Goal: Transaction & Acquisition: Obtain resource

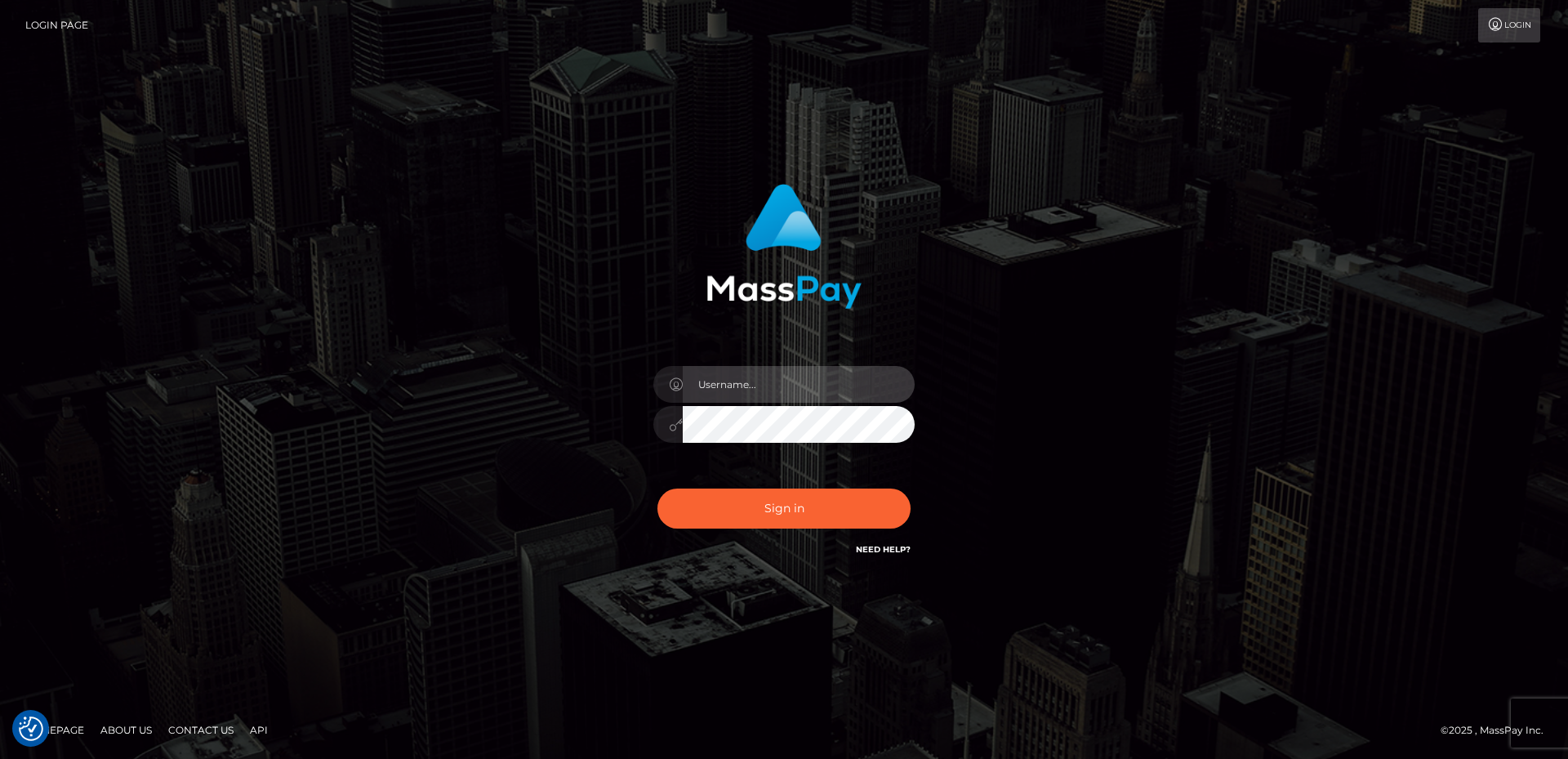
type input "David.B2Sprin"
click at [809, 531] on div "Sign in Need Help?" at bounding box center [784, 514] width 286 height 73
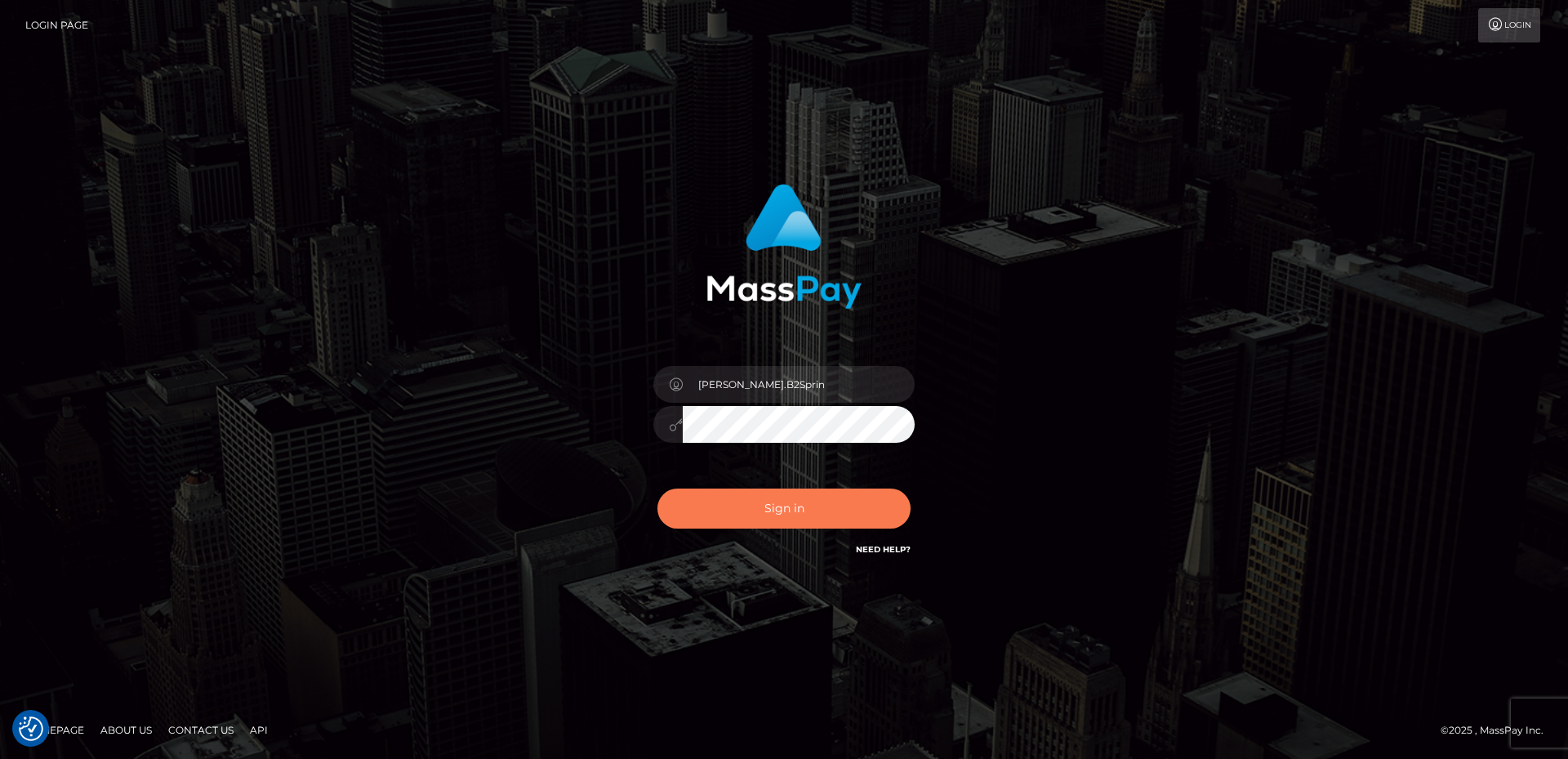
click at [815, 513] on button "Sign in" at bounding box center [784, 508] width 254 height 40
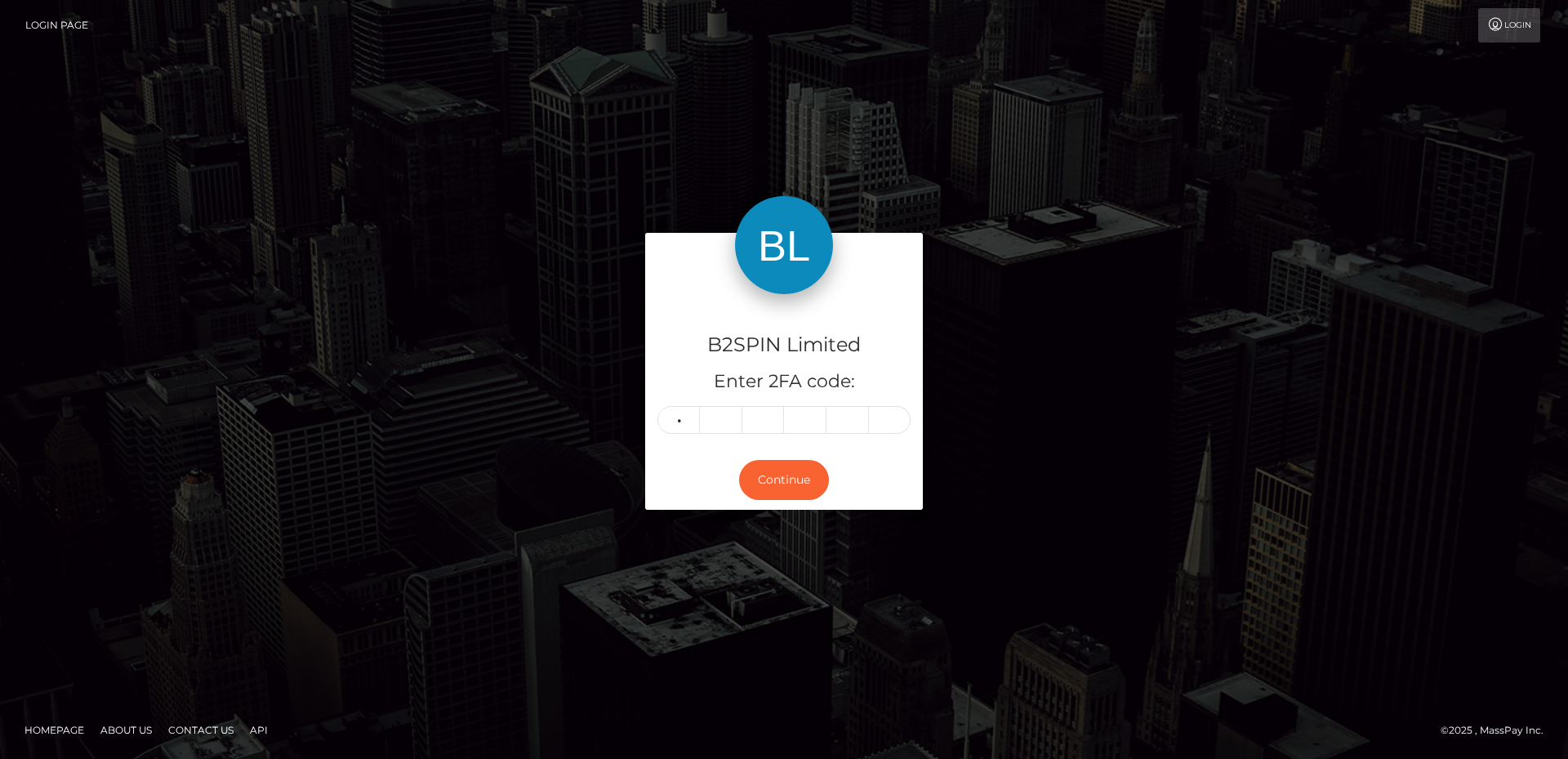
type input "5"
type input "1"
type input "4"
type input "5"
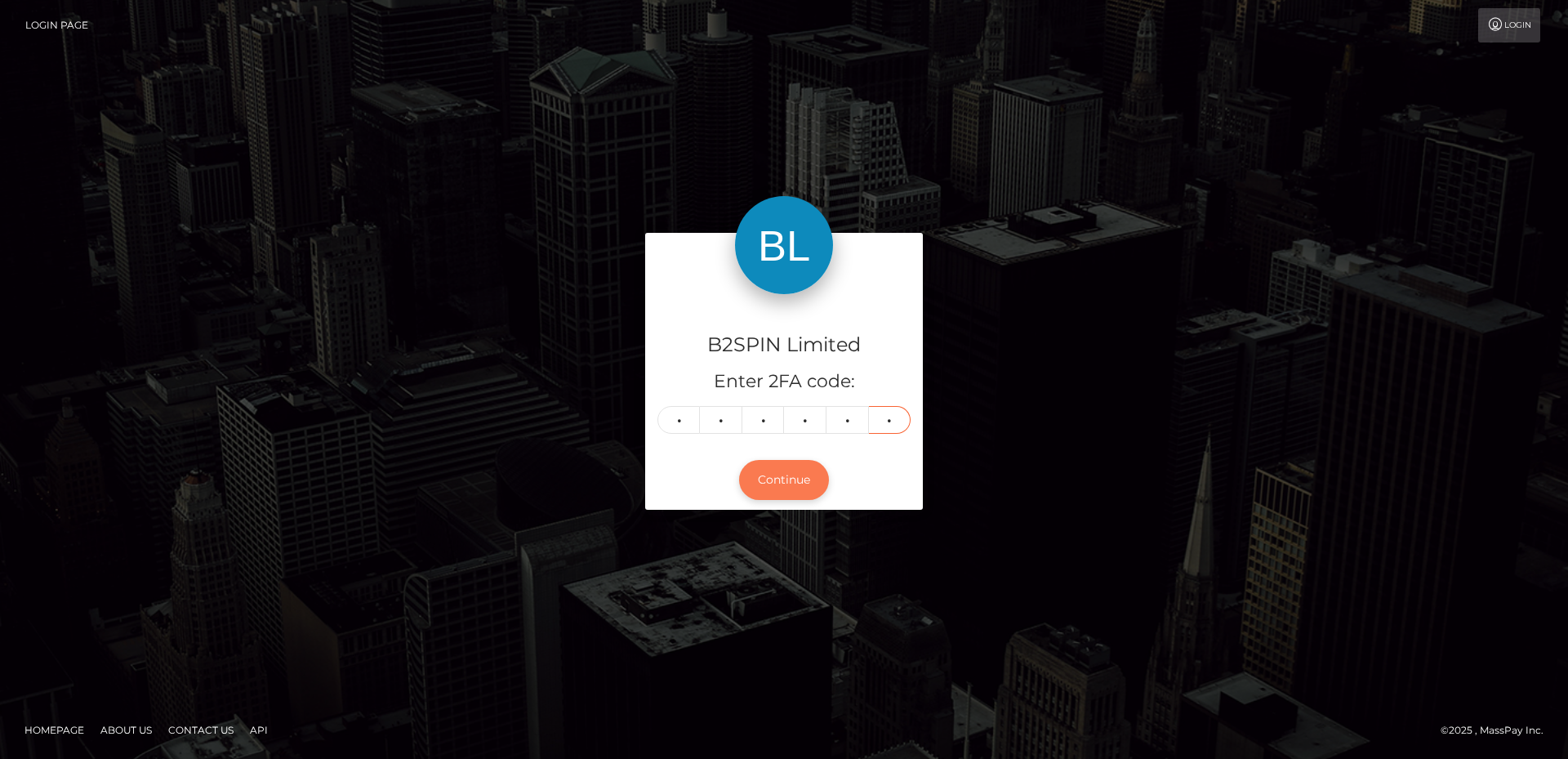
type input "5"
click at [780, 481] on button "Continue" at bounding box center [784, 479] width 90 height 40
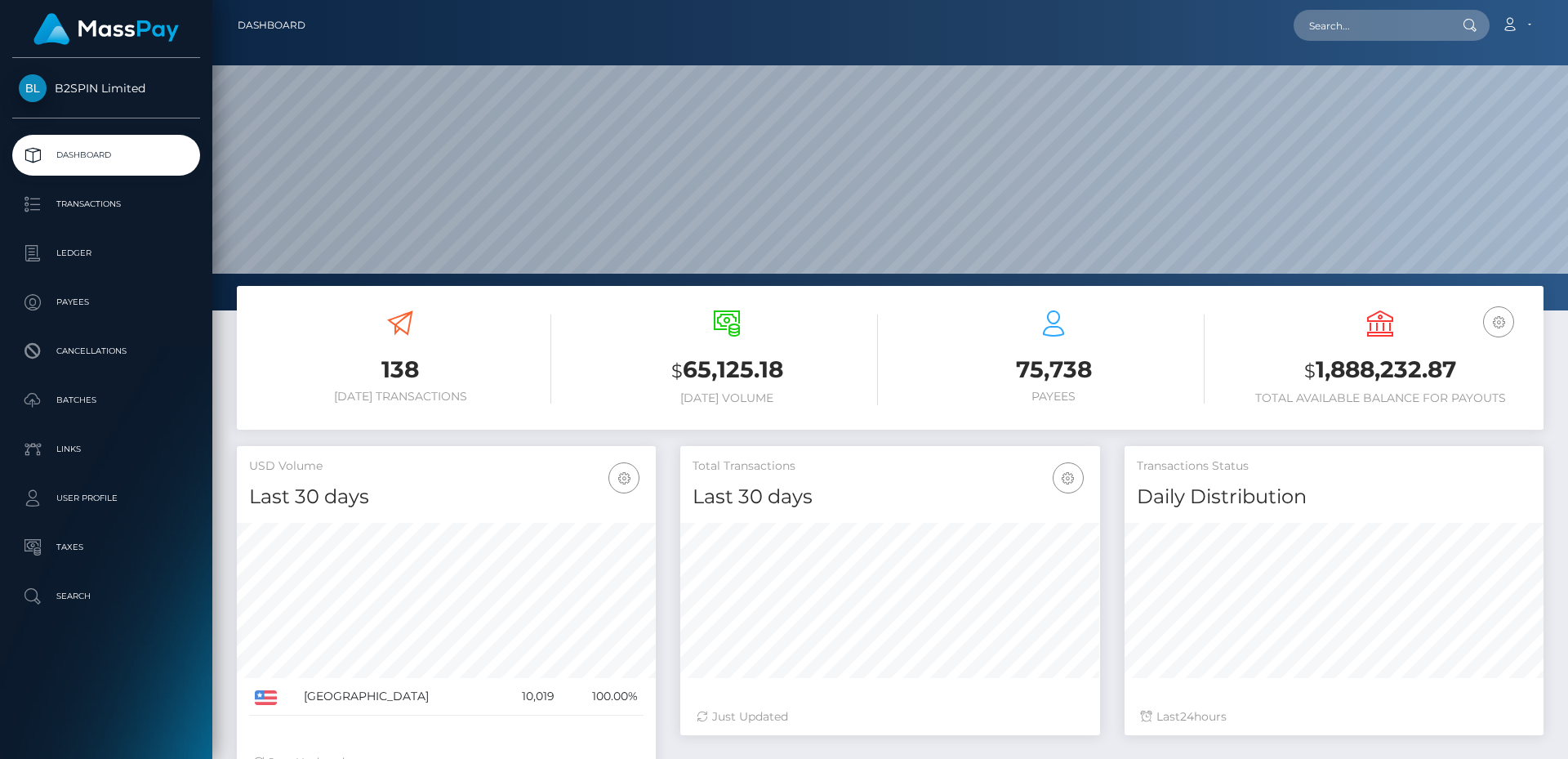
scroll to position [290, 420]
click at [125, 210] on p "Transactions" at bounding box center [106, 203] width 174 height 24
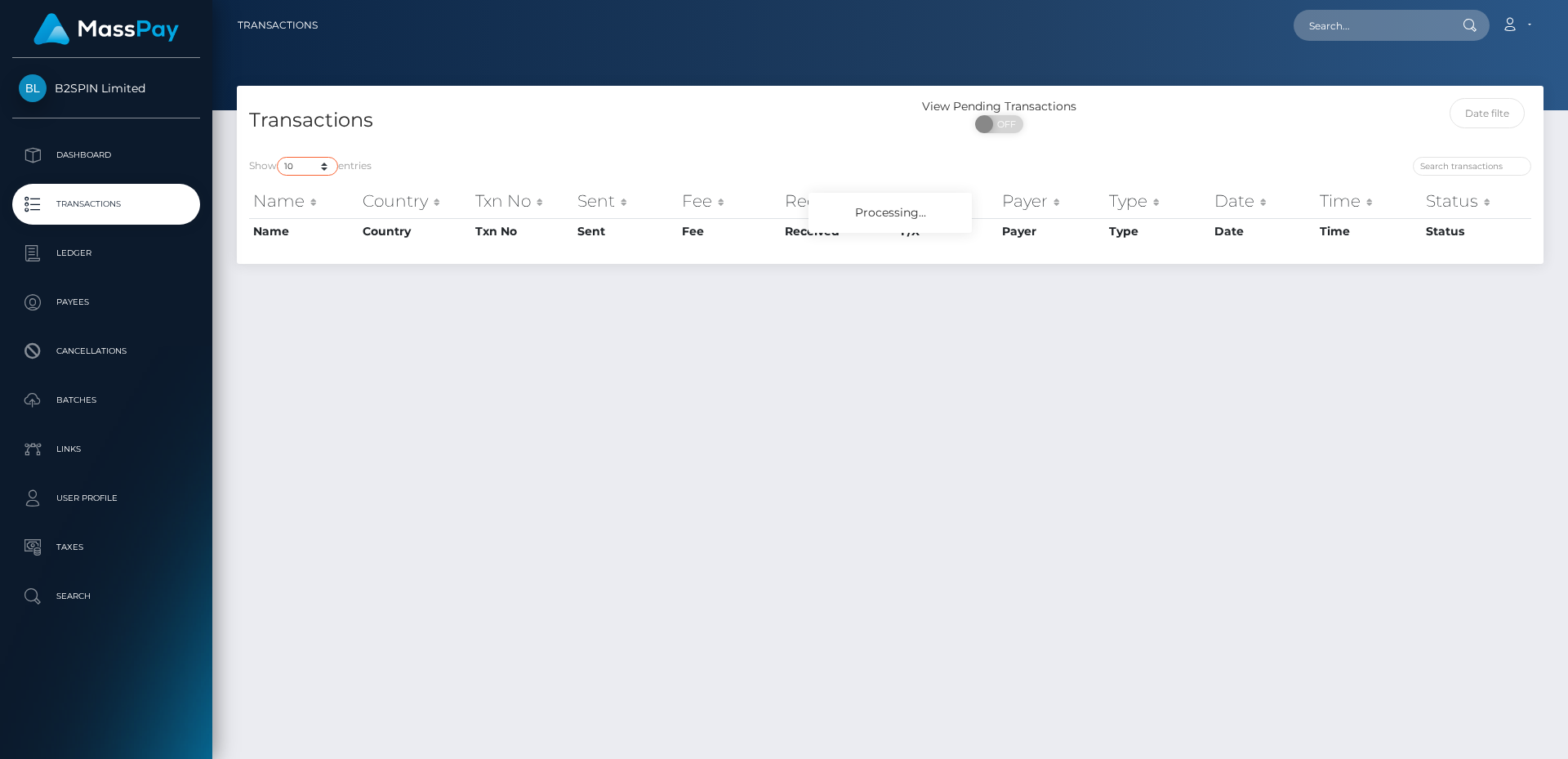
click at [314, 169] on select "10 25 50 100 250 500 1,000 3,500" at bounding box center [307, 165] width 61 height 19
select select "3500"
click at [279, 175] on select "10 25 50 100 250 500 1,000 3,500" at bounding box center [307, 165] width 61 height 19
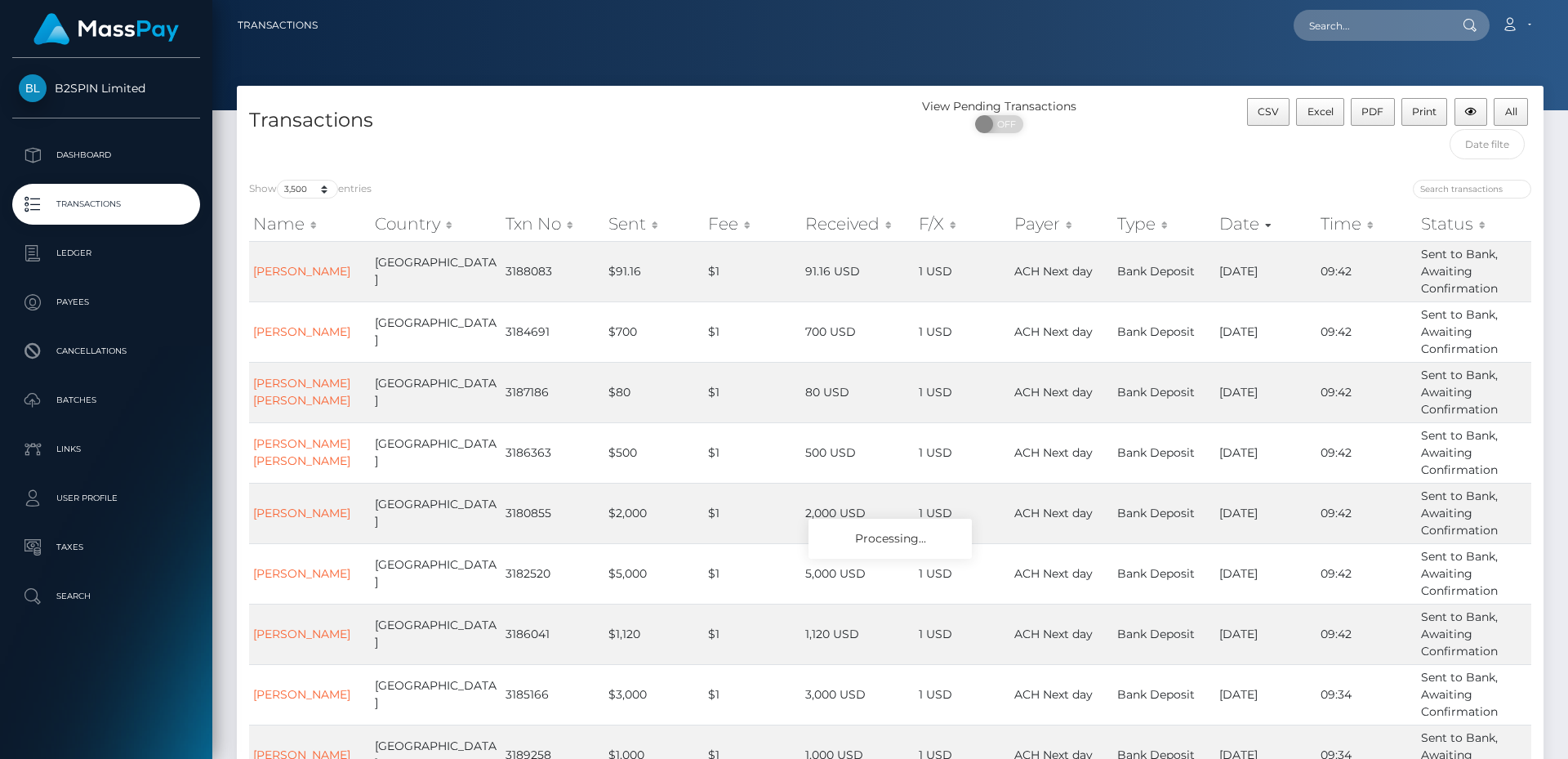
click at [800, 58] on div at bounding box center [890, 55] width 1356 height 111
click at [652, 91] on div "Transactions View Pending Transactions ON OFF CSV Excel PDF Print All" at bounding box center [889, 126] width 1306 height 82
click at [1318, 115] on span "Excel" at bounding box center [1320, 112] width 26 height 13
